Goal: Find specific page/section: Find specific page/section

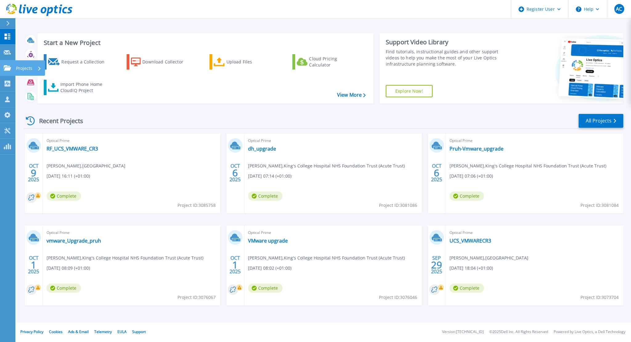
click at [0, 64] on link "Projects Projects" at bounding box center [7, 68] width 15 height 16
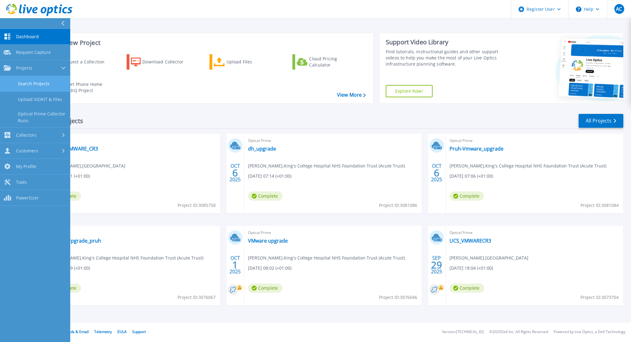
click at [36, 80] on link "Search Projects" at bounding box center [35, 84] width 70 height 16
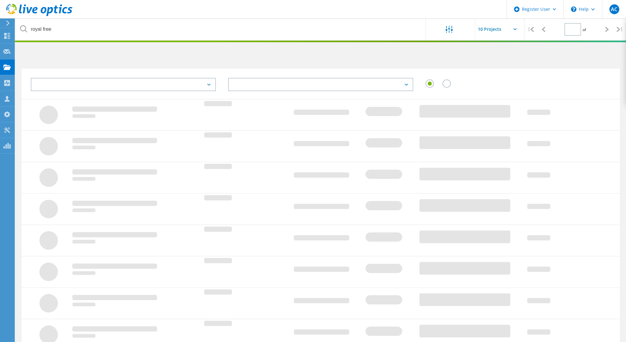
type input "1"
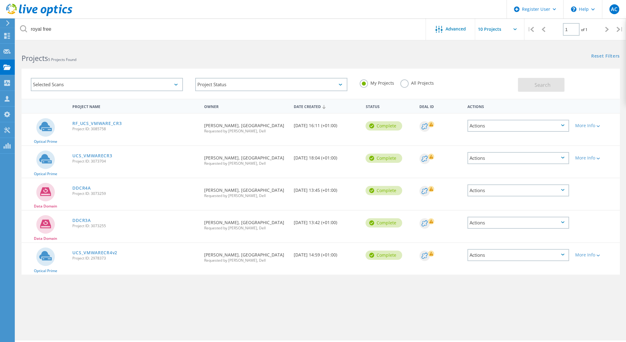
click at [402, 85] on label "All Projects" at bounding box center [417, 82] width 34 height 6
click at [0, 0] on input "All Projects" at bounding box center [0, 0] width 0 height 0
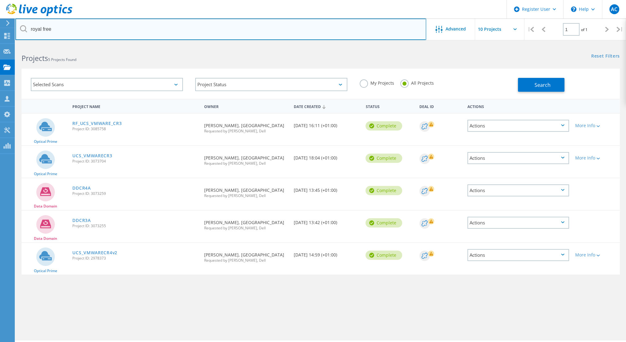
click at [108, 34] on input "royal free" at bounding box center [220, 29] width 411 height 22
type input "c"
type input "k"
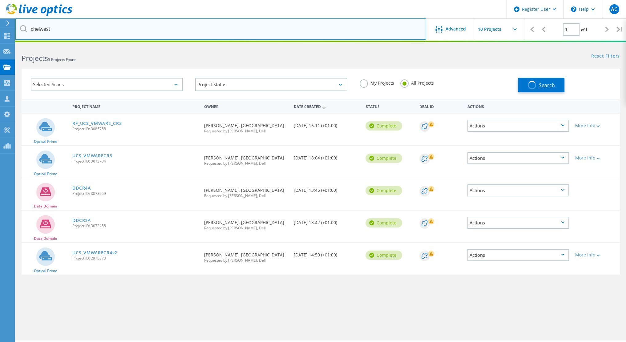
click at [108, 34] on input "chelwest" at bounding box center [220, 29] width 411 height 22
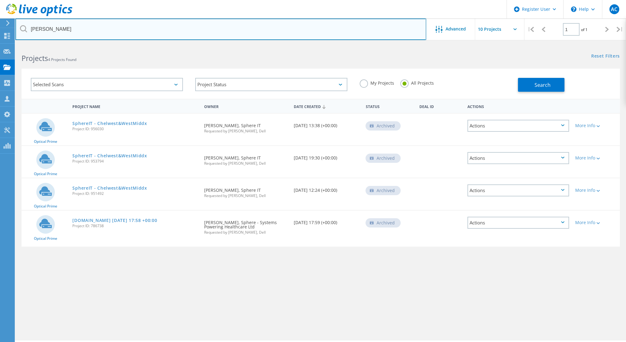
type input "chelsea"
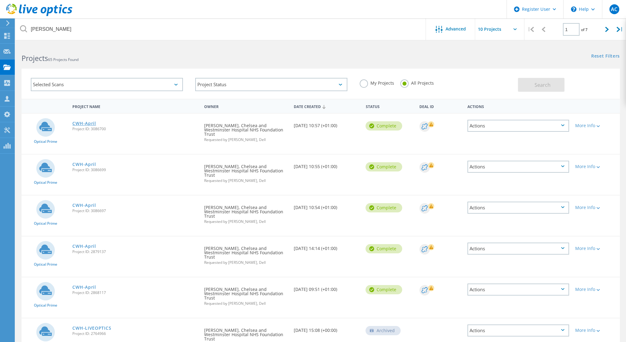
click at [89, 124] on link "CWH-April" at bounding box center [83, 123] width 23 height 4
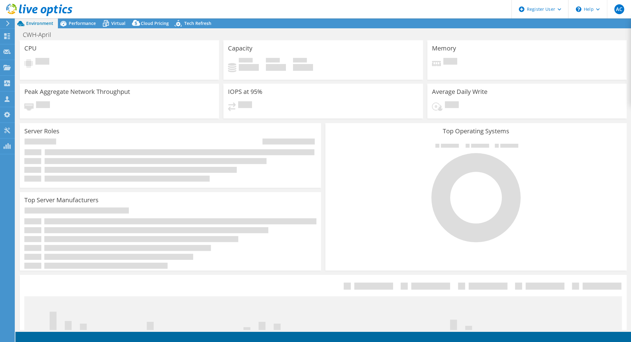
select select "USD"
